Goal: Information Seeking & Learning: Learn about a topic

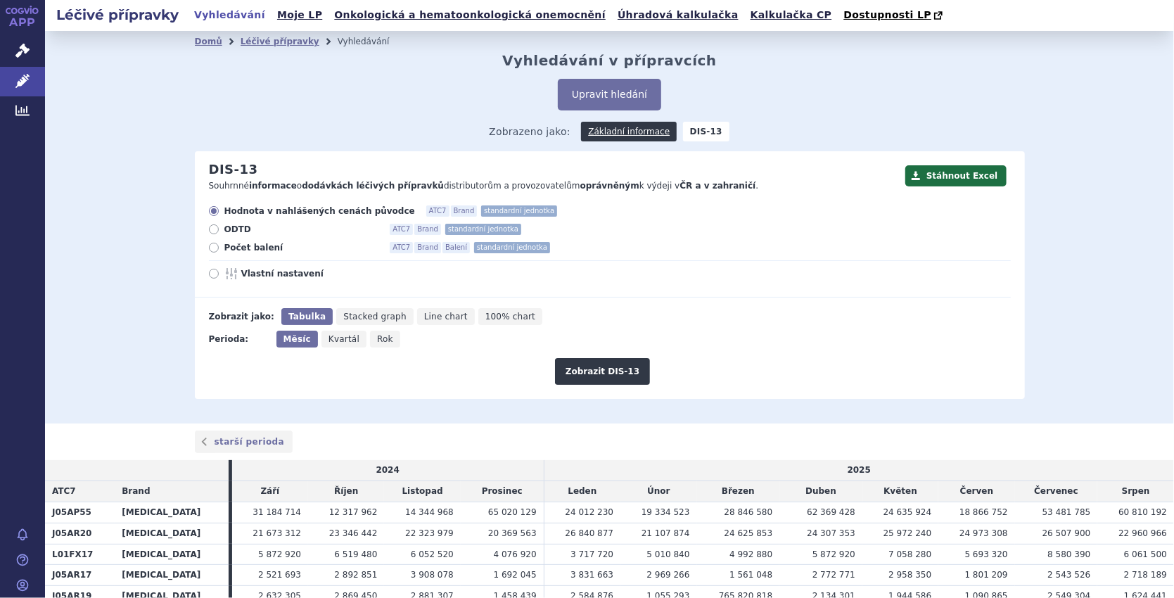
drag, startPoint x: 212, startPoint y: 247, endPoint x: 218, endPoint y: 252, distance: 7.5
click at [213, 248] on label "Počet balení ATC7 Brand Balení standardní jednotka" at bounding box center [610, 247] width 802 height 11
click at [209, 246] on icon at bounding box center [214, 248] width 10 height 10
click at [210, 246] on input "Počet balení ATC7 Brand Balení standardní jednotka" at bounding box center [214, 249] width 9 height 9
radio input "true"
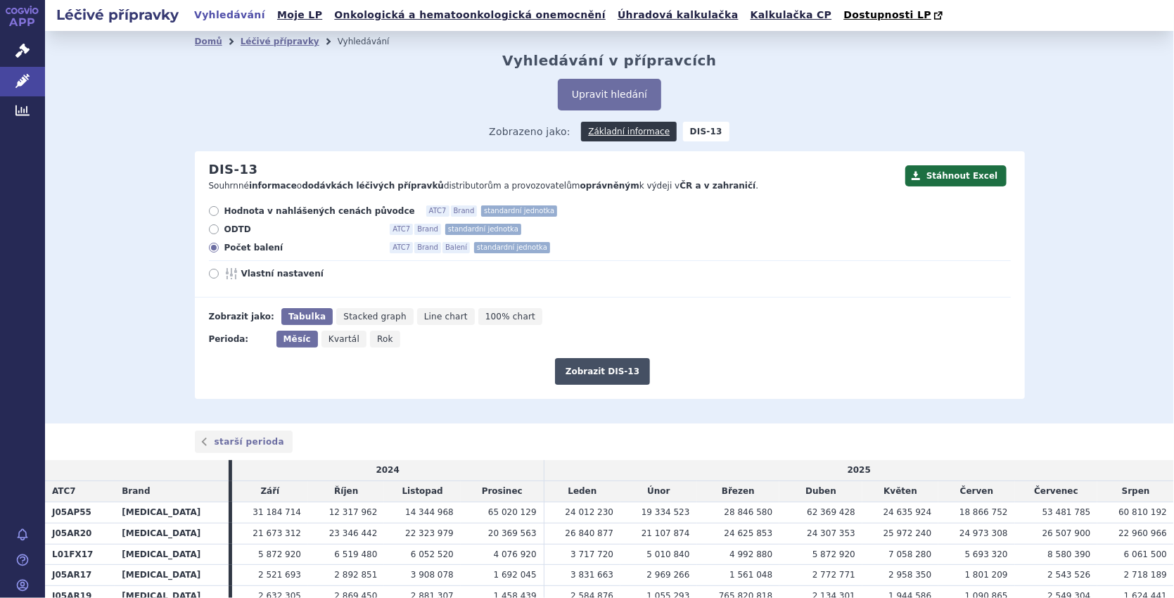
click at [583, 375] on button "Zobrazit DIS-13" at bounding box center [602, 371] width 95 height 27
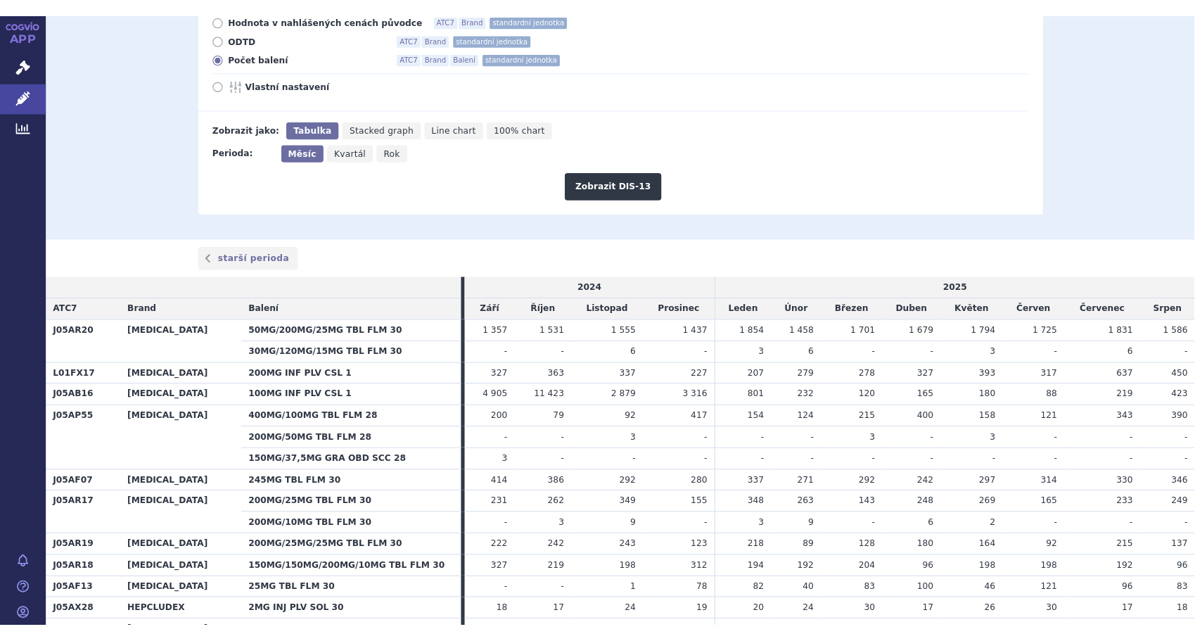
scroll to position [211, 0]
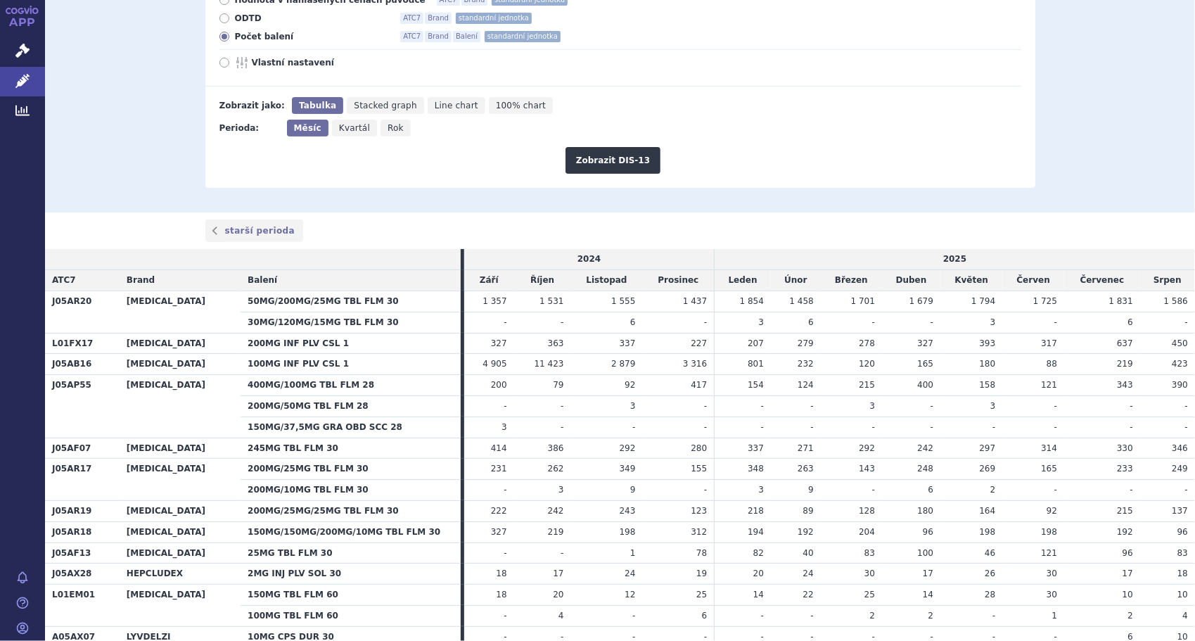
click at [134, 429] on th "[MEDICAL_DATA]" at bounding box center [180, 406] width 121 height 63
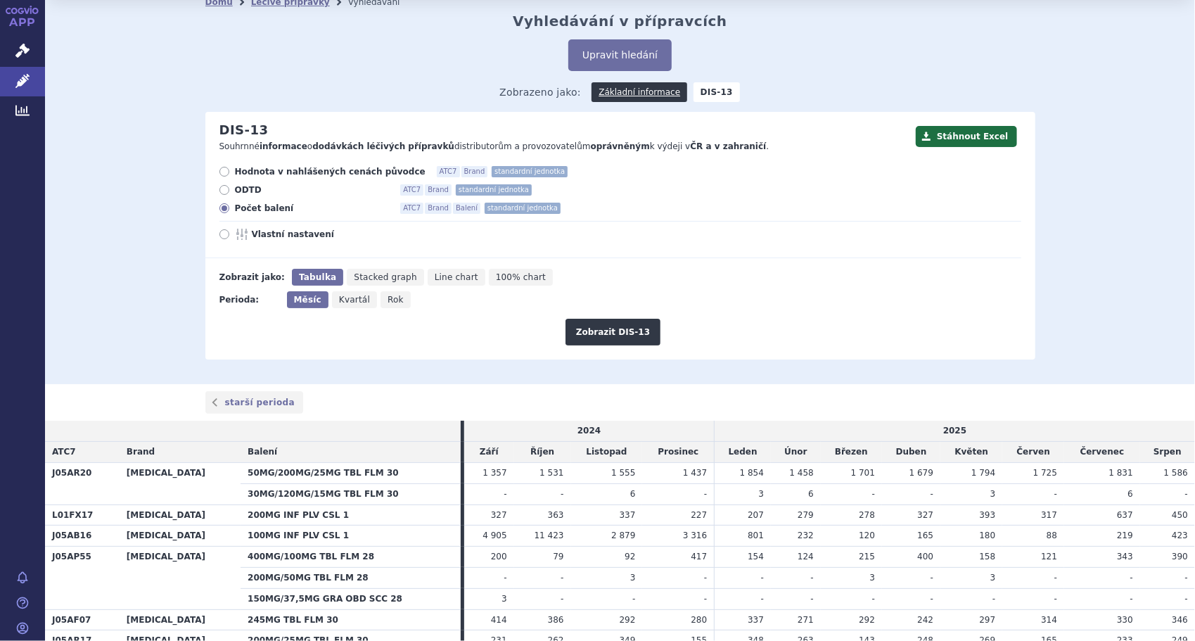
scroll to position [0, 0]
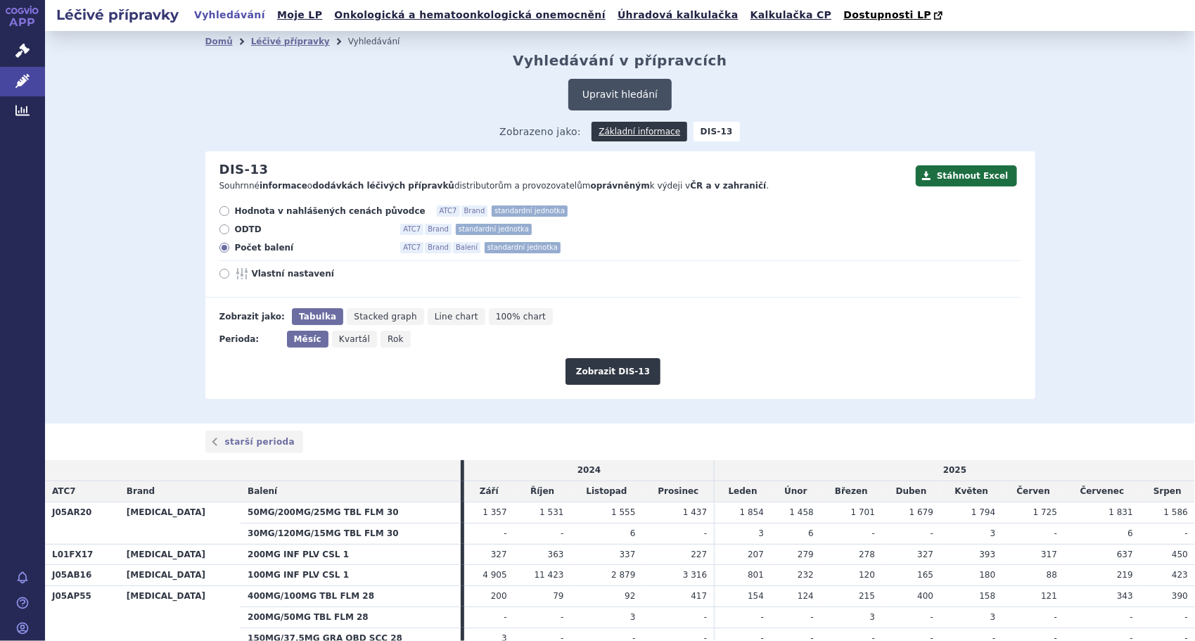
click at [619, 91] on button "Upravit hledání" at bounding box center [620, 95] width 103 height 32
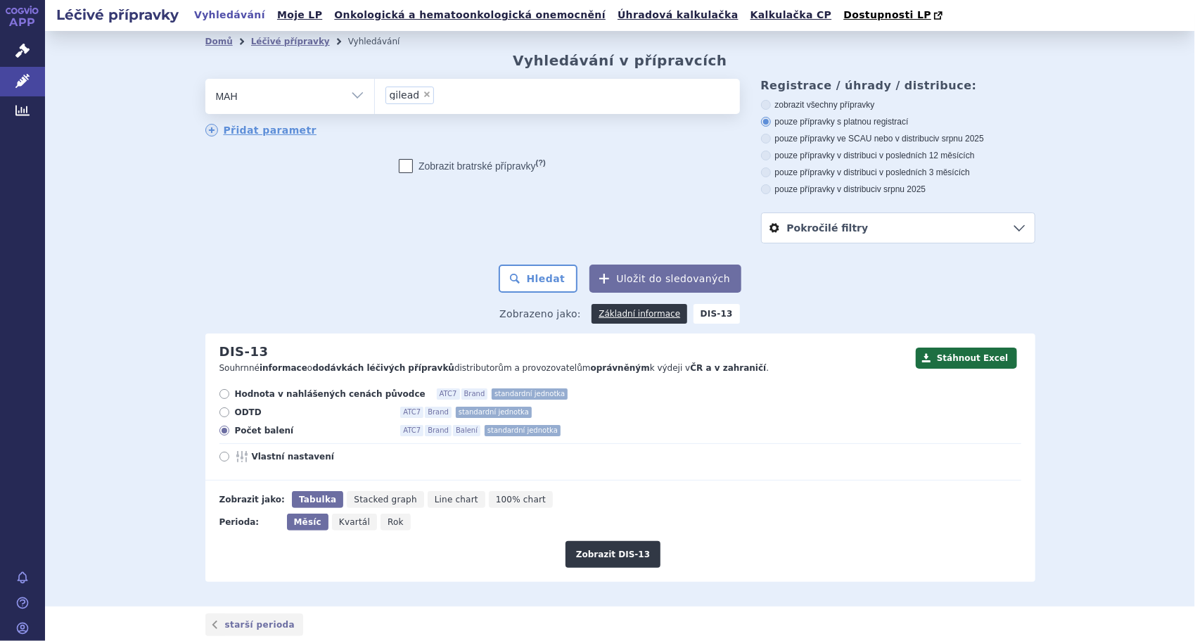
click at [423, 94] on span "×" at bounding box center [427, 94] width 8 height 8
click at [375, 94] on select "gilead" at bounding box center [374, 95] width 1 height 35
select select
click at [524, 279] on button "Hledat" at bounding box center [539, 279] width 80 height 28
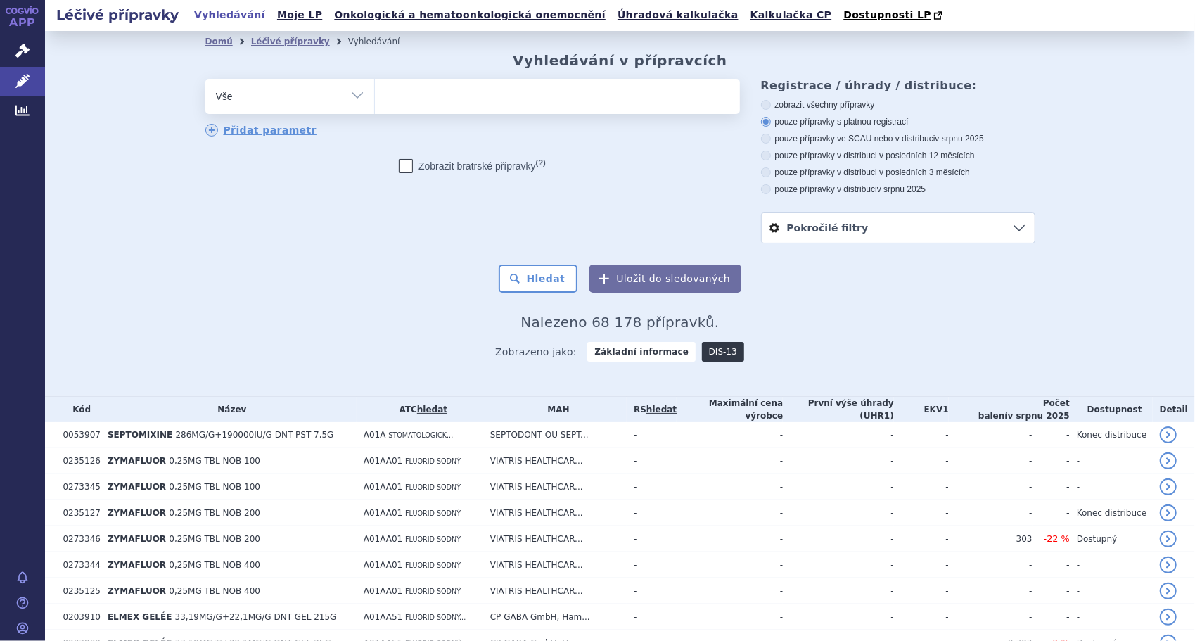
click at [704, 349] on link "DIS-13" at bounding box center [723, 352] width 42 height 20
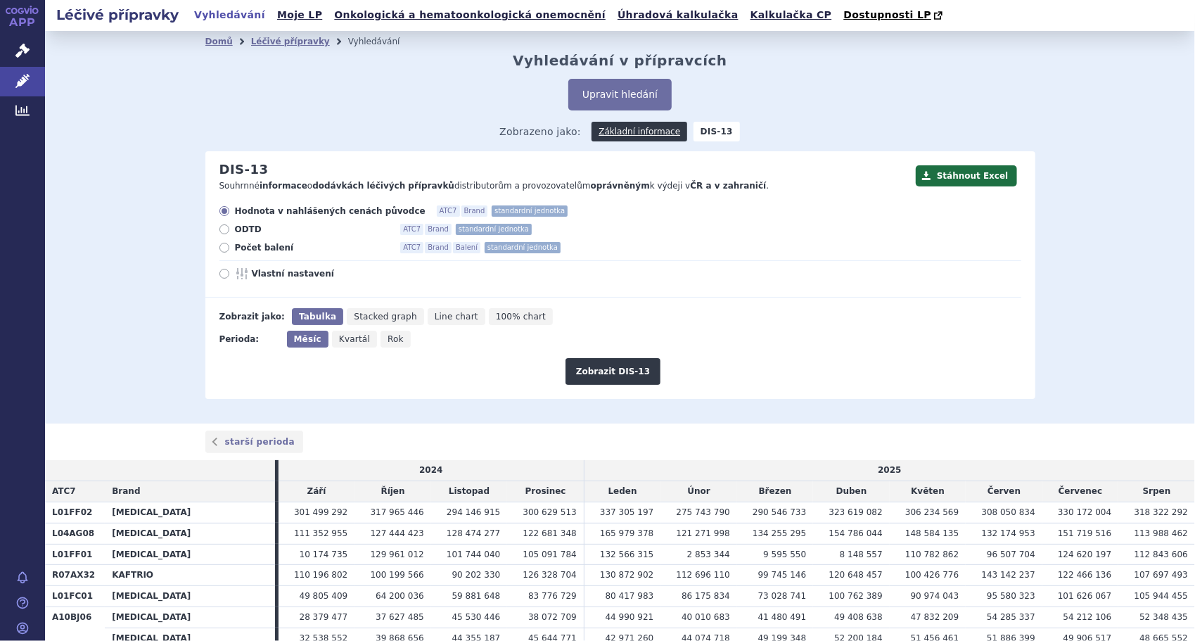
click at [220, 251] on icon at bounding box center [225, 248] width 10 height 10
click at [221, 251] on input "Počet balení ATC7 Brand Balení standardní jednotka" at bounding box center [225, 249] width 9 height 9
radio input "true"
click at [624, 367] on button "Zobrazit DIS-13" at bounding box center [613, 371] width 95 height 27
click at [73, 319] on div "Domů Léčivé přípravky Vyhledávání Vyhledávání v přípravcích Upravit hledání ods…" at bounding box center [620, 227] width 1150 height 393
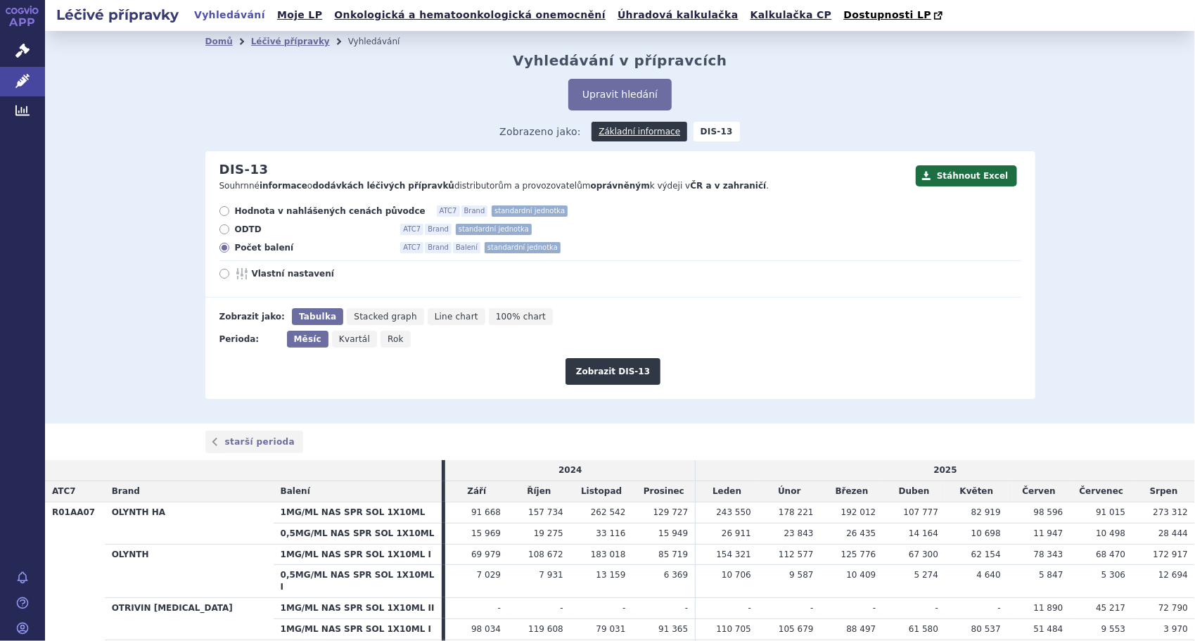
click at [812, 285] on div "Hodnota v nahlášených cenách původce ATC7 Brand standardní jednotka ODTD ATC7 B…" at bounding box center [613, 251] width 816 height 92
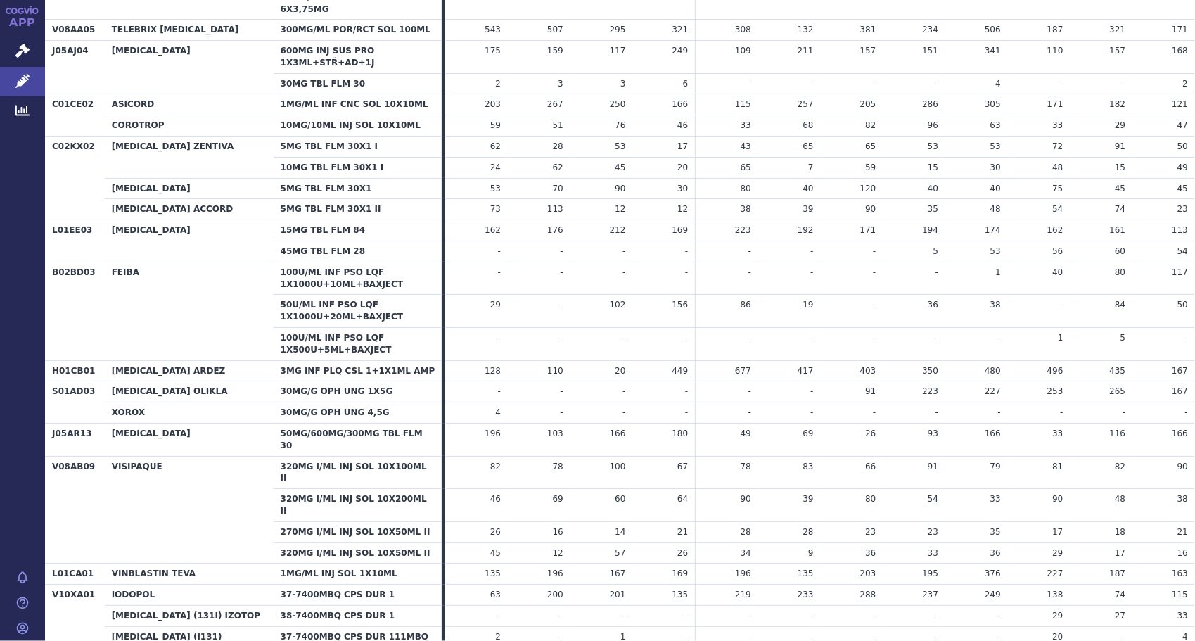
scroll to position [89449, 0]
